Goal: Find specific page/section: Find specific page/section

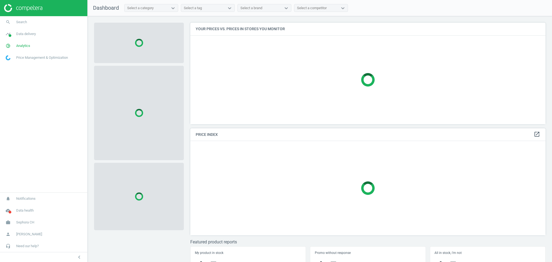
scroll to position [113, 361]
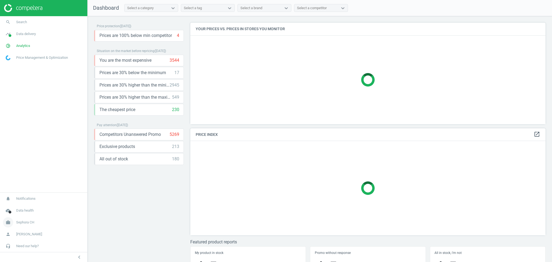
click at [29, 225] on span "Sephora CH" at bounding box center [25, 222] width 18 height 5
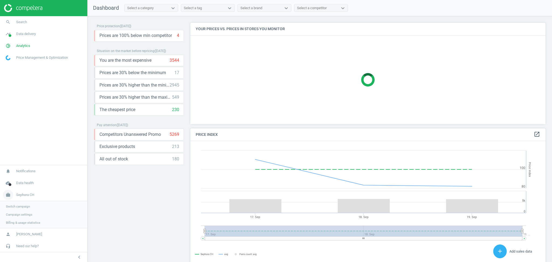
scroll to position [135, 361]
click at [19, 205] on span "Switch campaign" at bounding box center [18, 206] width 24 height 4
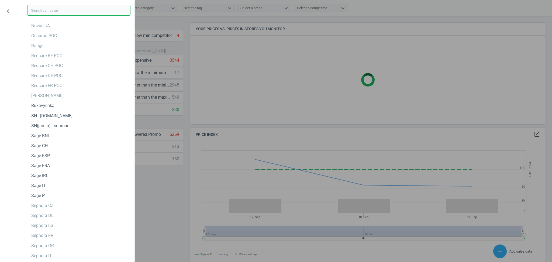
scroll to position [1, 0]
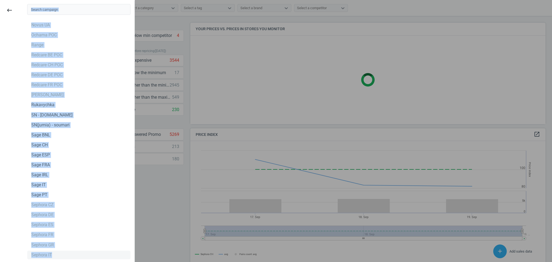
drag, startPoint x: 14, startPoint y: 204, endPoint x: 67, endPoint y: 253, distance: 71.2
click at [67, 253] on div "keyboard_backspace Sephora PL Sephora CR Sephora SE Lyreco FR [GEOGRAPHIC_DATA]…" at bounding box center [67, 131] width 139 height 262
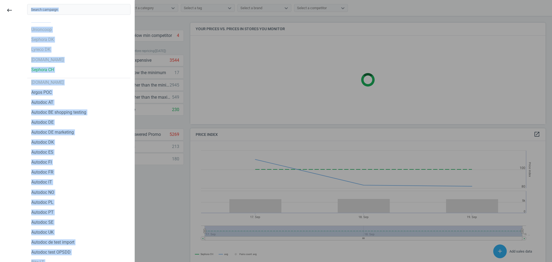
scroll to position [39, 0]
copy div "Sephora PL Sephora CR Sephora SE Lyreco FR Unioncoop Sephora [GEOGRAPHIC_DATA] …"
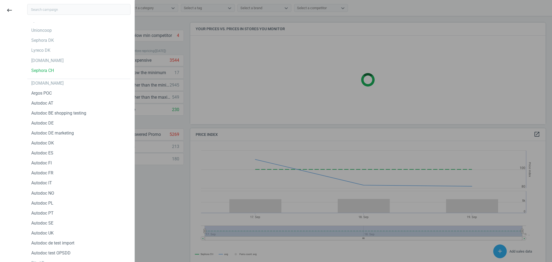
click at [170, 200] on div at bounding box center [276, 131] width 552 height 262
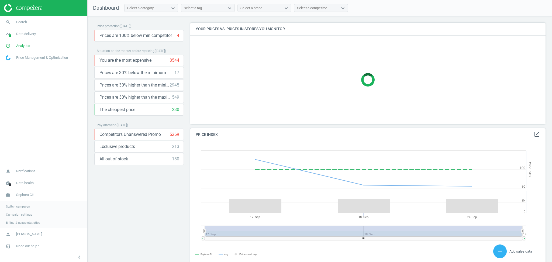
click at [144, 215] on div "Price protection ( [DATE] ) Prices are 100% below min competitor 4 keyboard_arr…" at bounding box center [139, 141] width 90 height 236
click at [26, 47] on span "Analytics" at bounding box center [23, 45] width 14 height 5
click at [16, 66] on span "Products" at bounding box center [12, 65] width 13 height 4
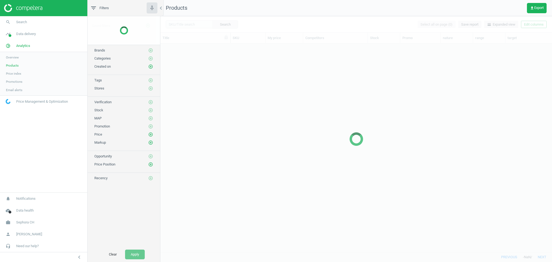
scroll to position [203, 386]
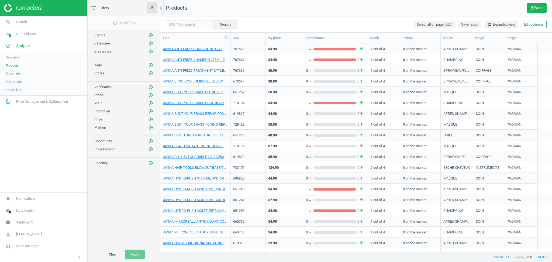
click at [22, 56] on link "Overview" at bounding box center [43, 57] width 87 height 8
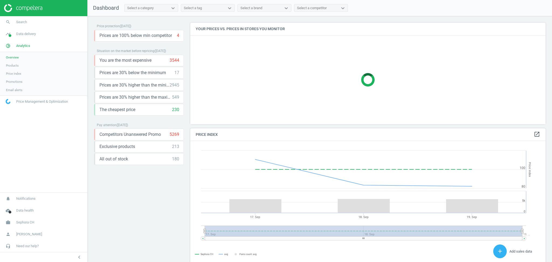
click at [14, 65] on span "Products" at bounding box center [12, 65] width 13 height 4
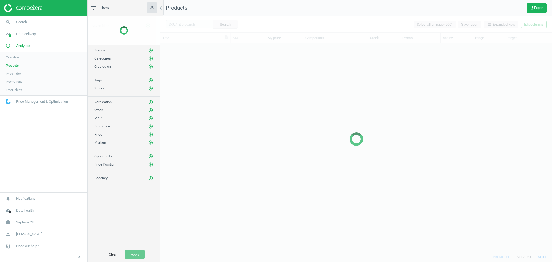
scroll to position [203, 386]
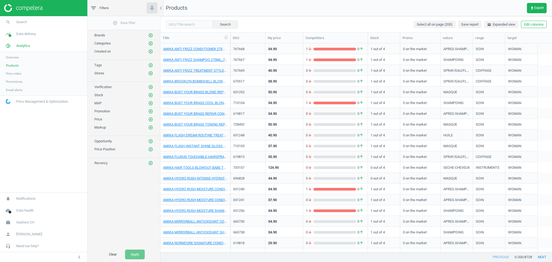
click at [53, 155] on nav "search Search timeline Data delivery Overview Matches dashboard Matches Rematch…" at bounding box center [43, 104] width 87 height 176
click at [150, 52] on icon "add_circle_outline" at bounding box center [150, 51] width 5 height 5
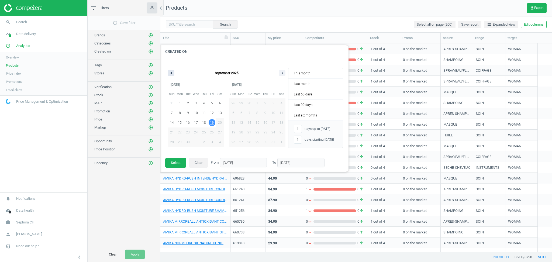
click at [168, 73] on button "button" at bounding box center [171, 73] width 6 height 6
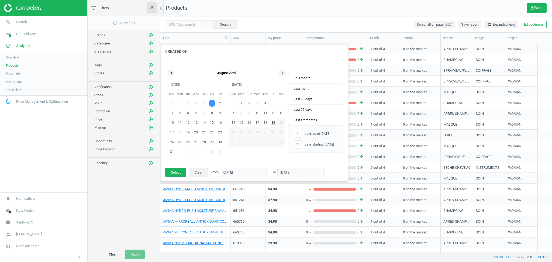
click at [212, 103] on span "1" at bounding box center [212, 103] width 2 height 10
type input "-"
type input "[DATE]"
click at [172, 150] on span "31" at bounding box center [172, 152] width 4 height 10
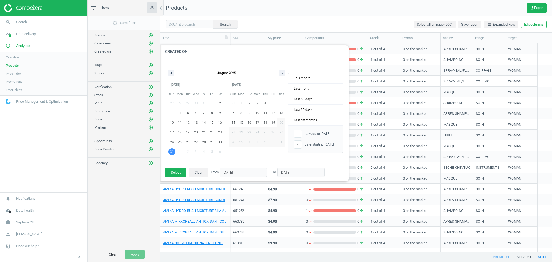
type input "[DATE]"
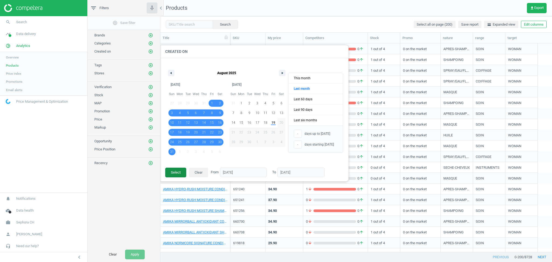
click at [177, 173] on button "Select" at bounding box center [175, 173] width 21 height 10
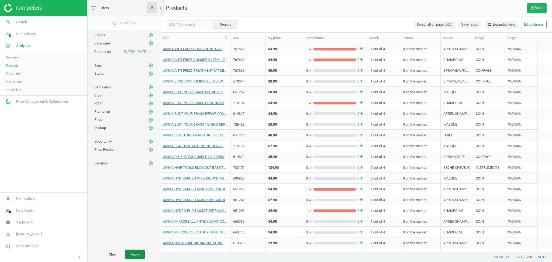
click at [136, 254] on button "Apply" at bounding box center [135, 255] width 20 height 10
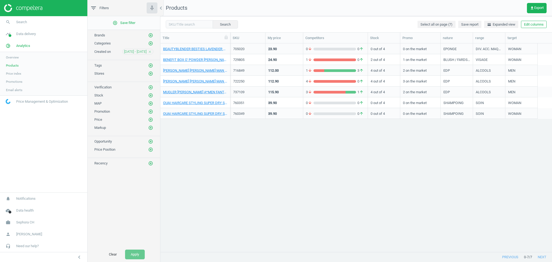
click at [149, 52] on icon "close" at bounding box center [150, 52] width 4 height 4
click at [149, 52] on icon "add_circle_outline" at bounding box center [150, 51] width 5 height 5
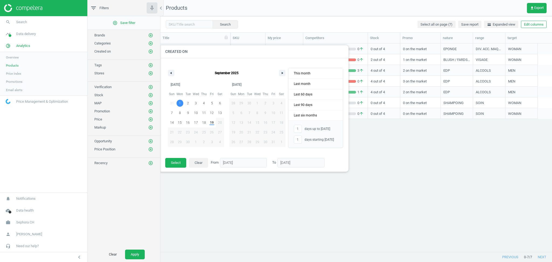
click at [178, 102] on span "1" at bounding box center [180, 103] width 8 height 7
type input "-"
type input "[DATE]"
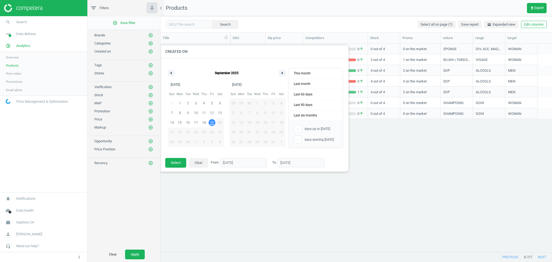
click at [212, 125] on span "19" at bounding box center [212, 123] width 4 height 10
type input "19"
type input "[DATE]"
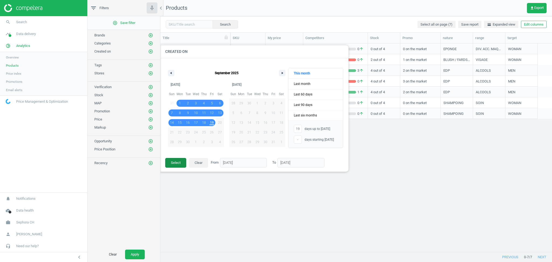
click at [179, 162] on button "Select" at bounding box center [175, 163] width 21 height 10
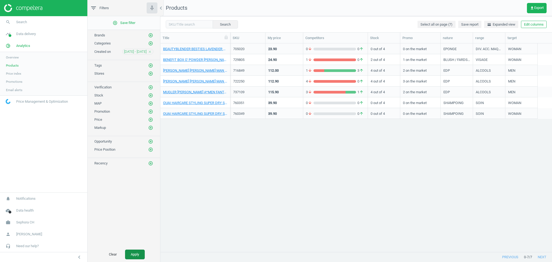
click at [136, 254] on button "Apply" at bounding box center [135, 255] width 20 height 10
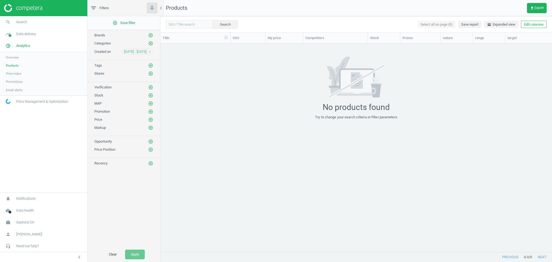
click at [150, 50] on icon "close" at bounding box center [150, 52] width 4 height 4
click at [117, 207] on div "add_circle_outline Save filter Brands add_circle_outline Categories add_circle_…" at bounding box center [124, 131] width 73 height 231
click at [16, 65] on span "Products" at bounding box center [12, 65] width 13 height 4
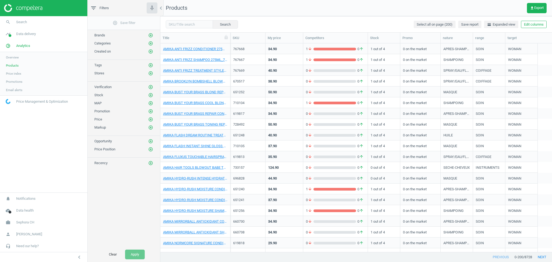
click at [49, 152] on nav "search Search timeline Data delivery Overview Matches dashboard Matches Rematch…" at bounding box center [43, 104] width 87 height 176
